Goal: Transaction & Acquisition: Obtain resource

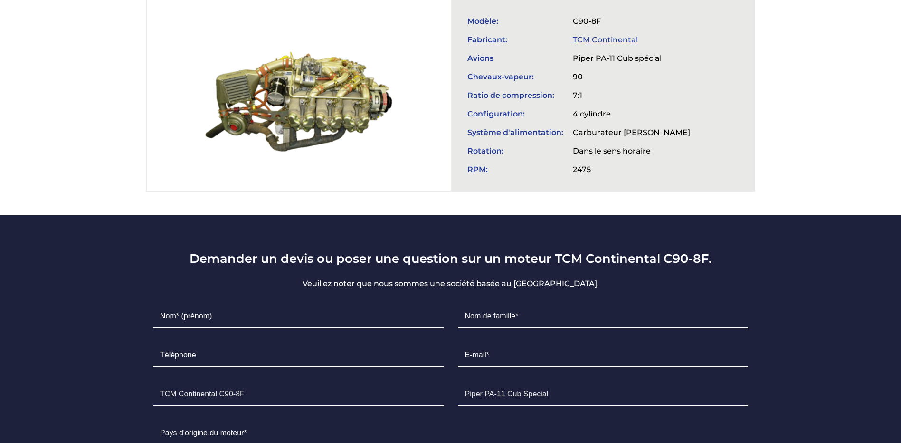
scroll to position [238, 0]
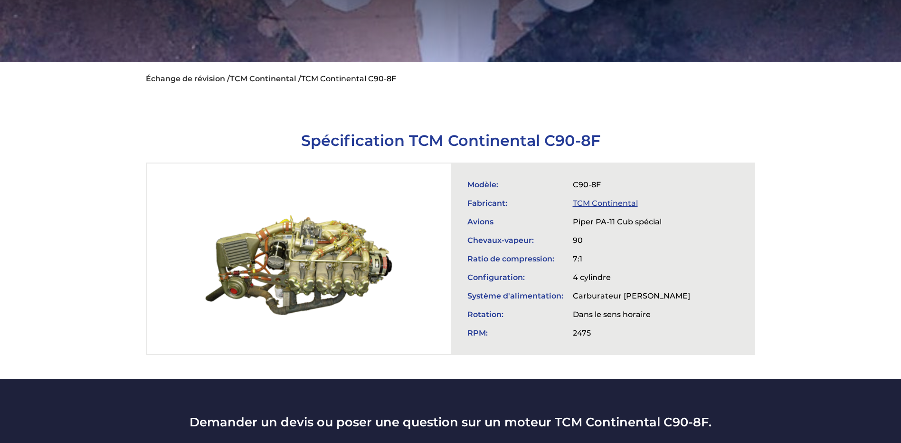
click at [336, 284] on div at bounding box center [299, 258] width 304 height 191
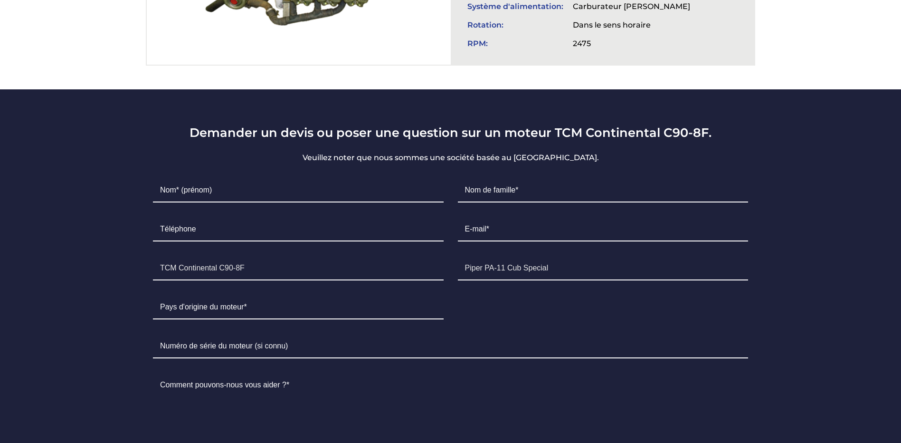
scroll to position [570, 0]
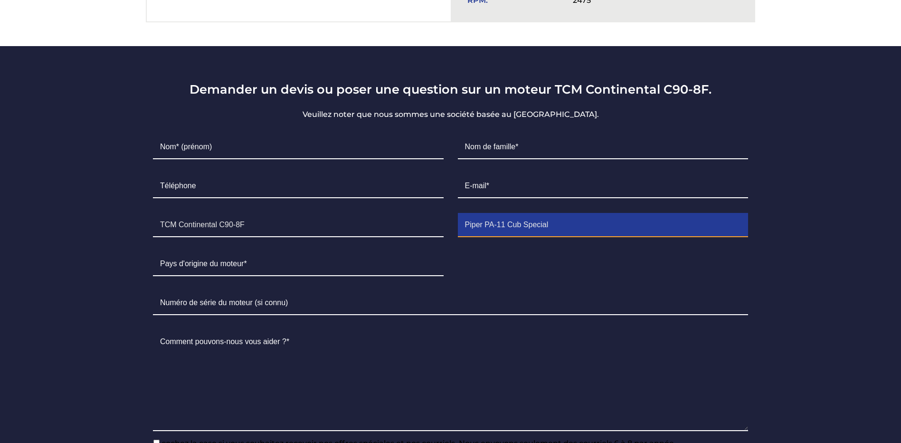
click at [564, 218] on input "Piper PA-11 Cub Special" at bounding box center [603, 225] width 291 height 24
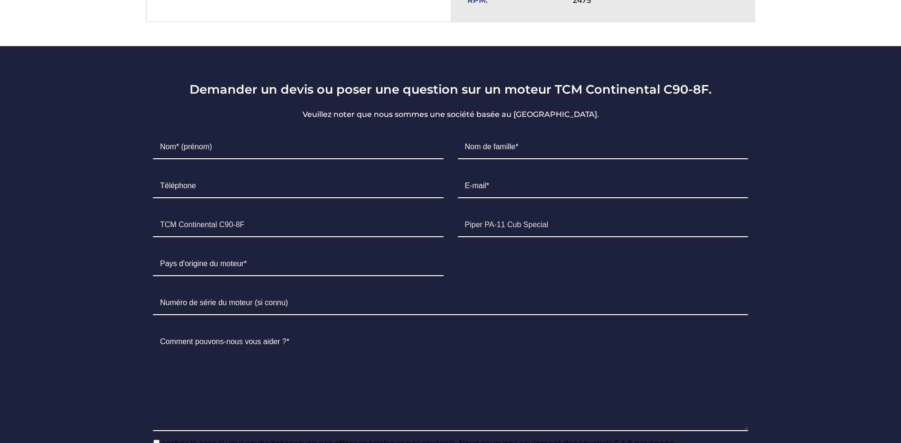
click at [841, 231] on section "Demander un devis ou poser une question sur un moteur TCM Continental C90-8F. V…" at bounding box center [450, 283] width 901 height 475
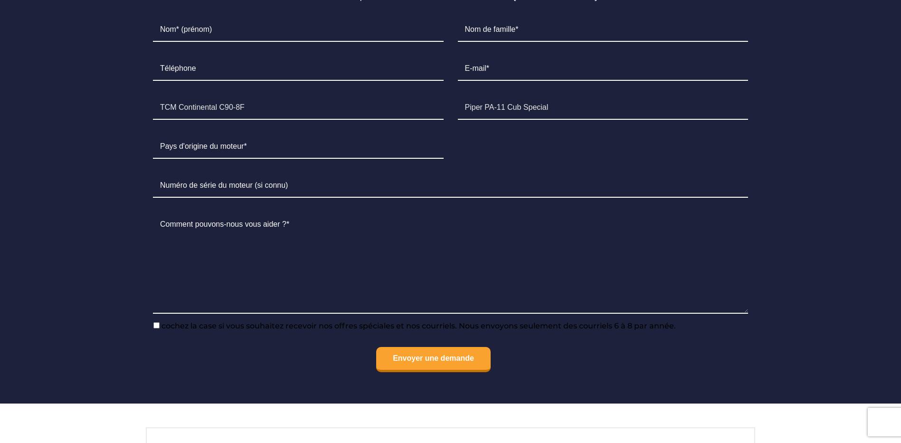
scroll to position [760, 0]
